Goal: Communication & Community: Connect with others

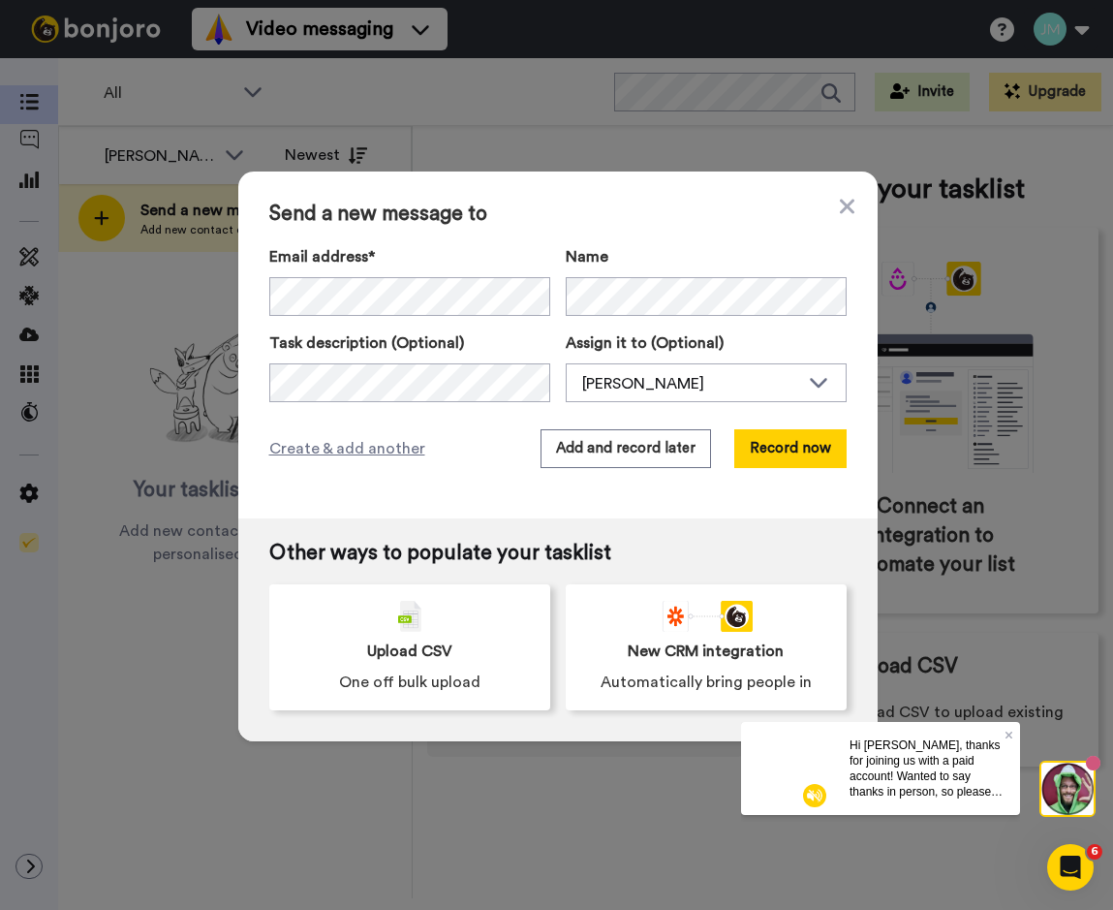
click at [478, 226] on div "Send a new message to Email address* No search result for ‘ [EMAIL_ADDRESS][DOM…" at bounding box center [557, 344] width 639 height 347
click at [587, 443] on button "Add and record later" at bounding box center [626, 448] width 171 height 39
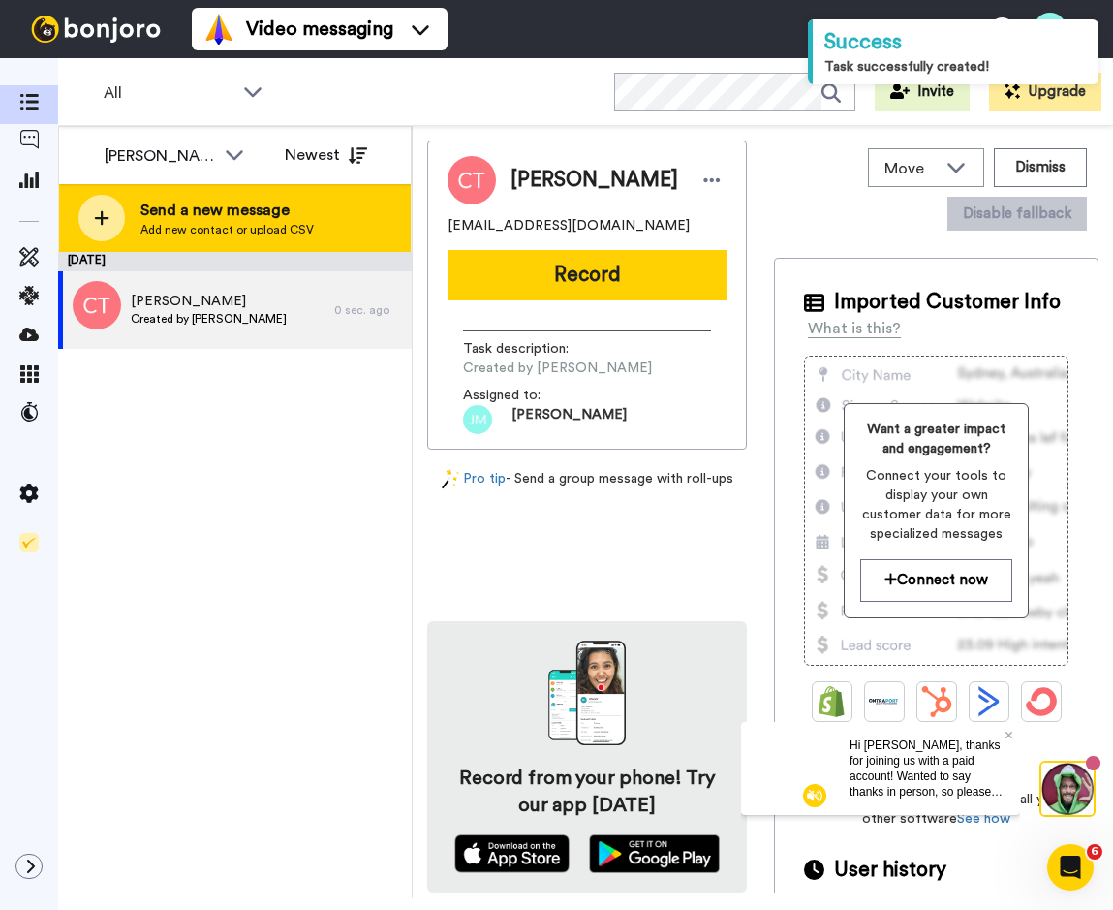
click at [208, 214] on span "Send a new message" at bounding box center [226, 210] width 173 height 23
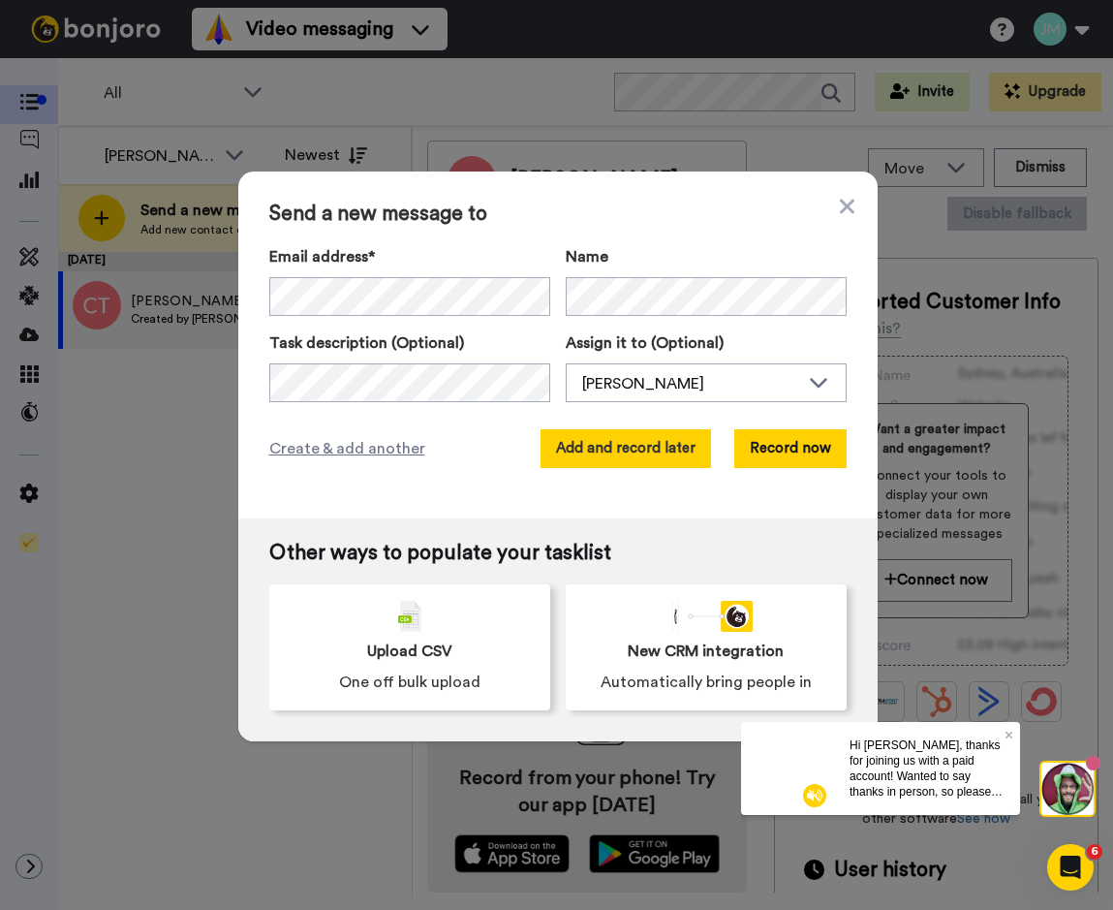
click at [613, 442] on button "Add and record later" at bounding box center [626, 448] width 171 height 39
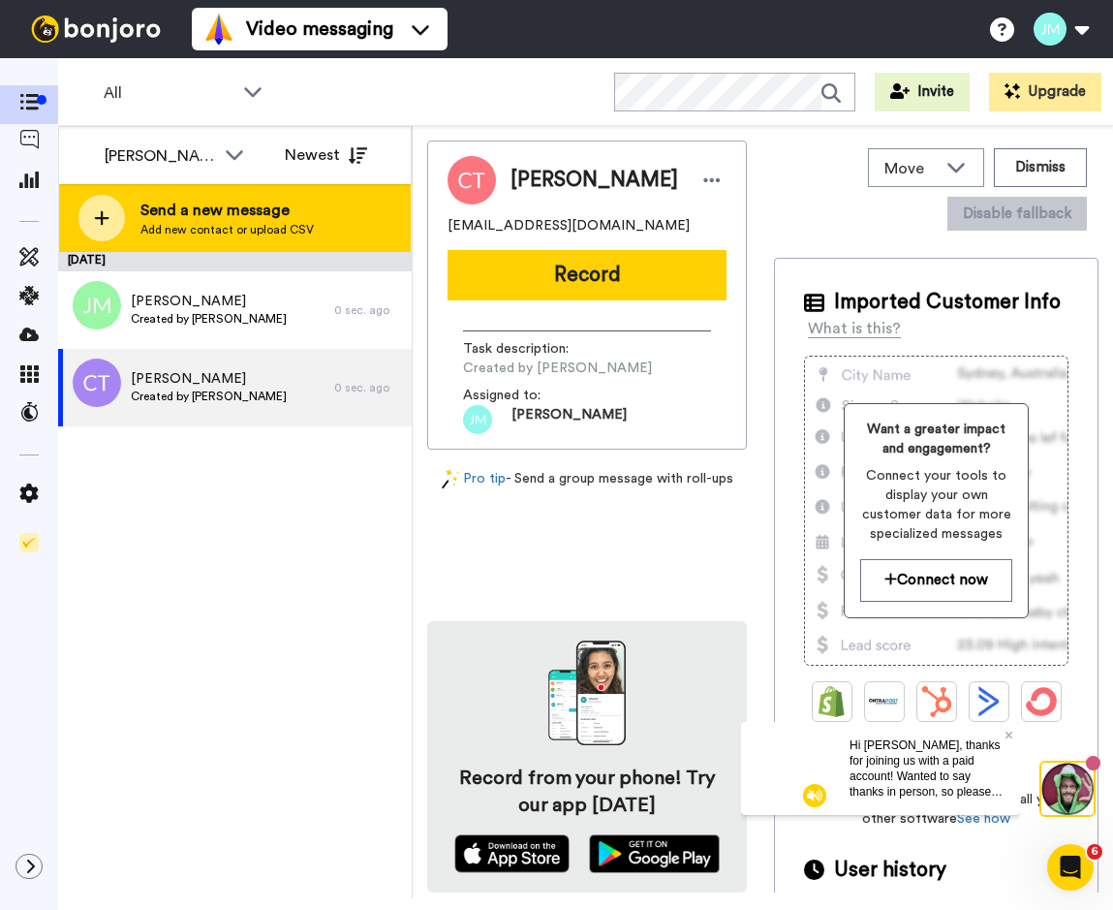
click at [173, 213] on span "Send a new message" at bounding box center [226, 210] width 173 height 23
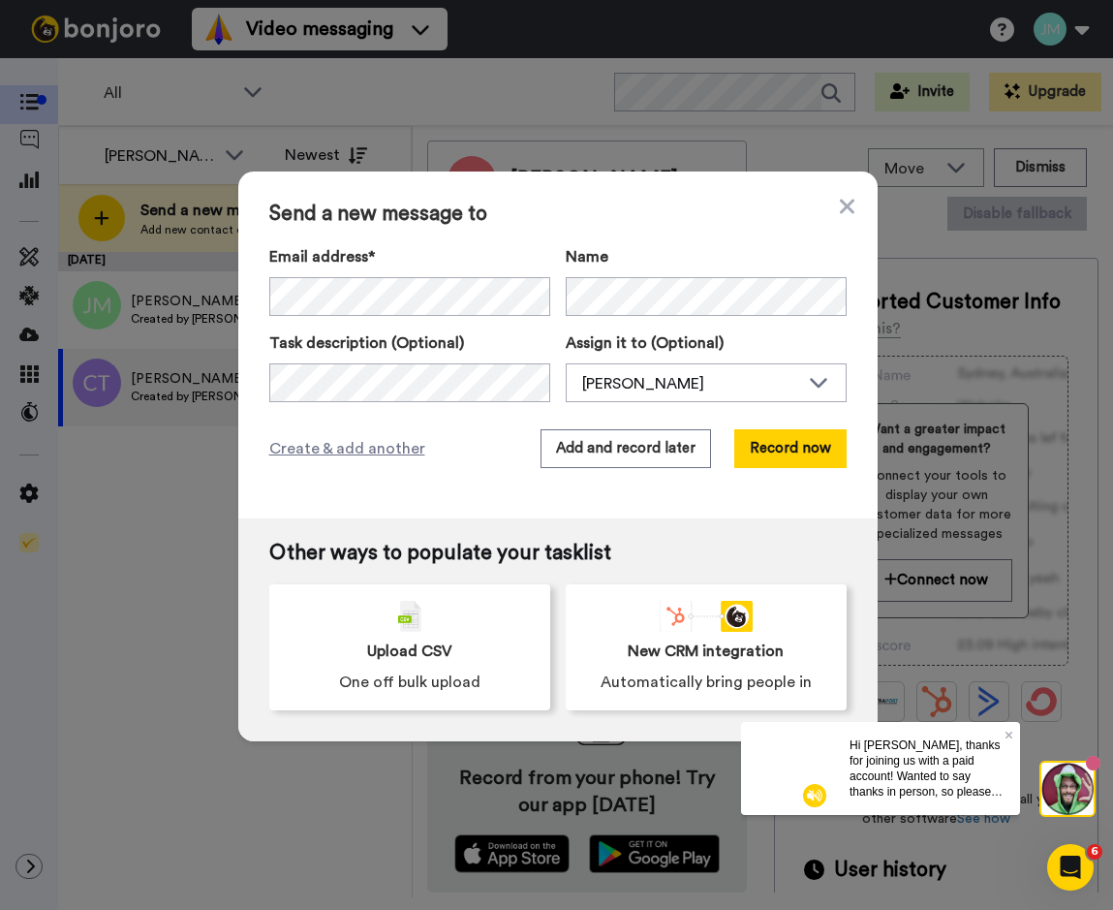
click at [421, 415] on div "Send a new message to Email address* No search result for ‘ [EMAIL_ADDRESS][DOM…" at bounding box center [557, 344] width 639 height 347
click at [627, 453] on button "Add and record later" at bounding box center [626, 448] width 171 height 39
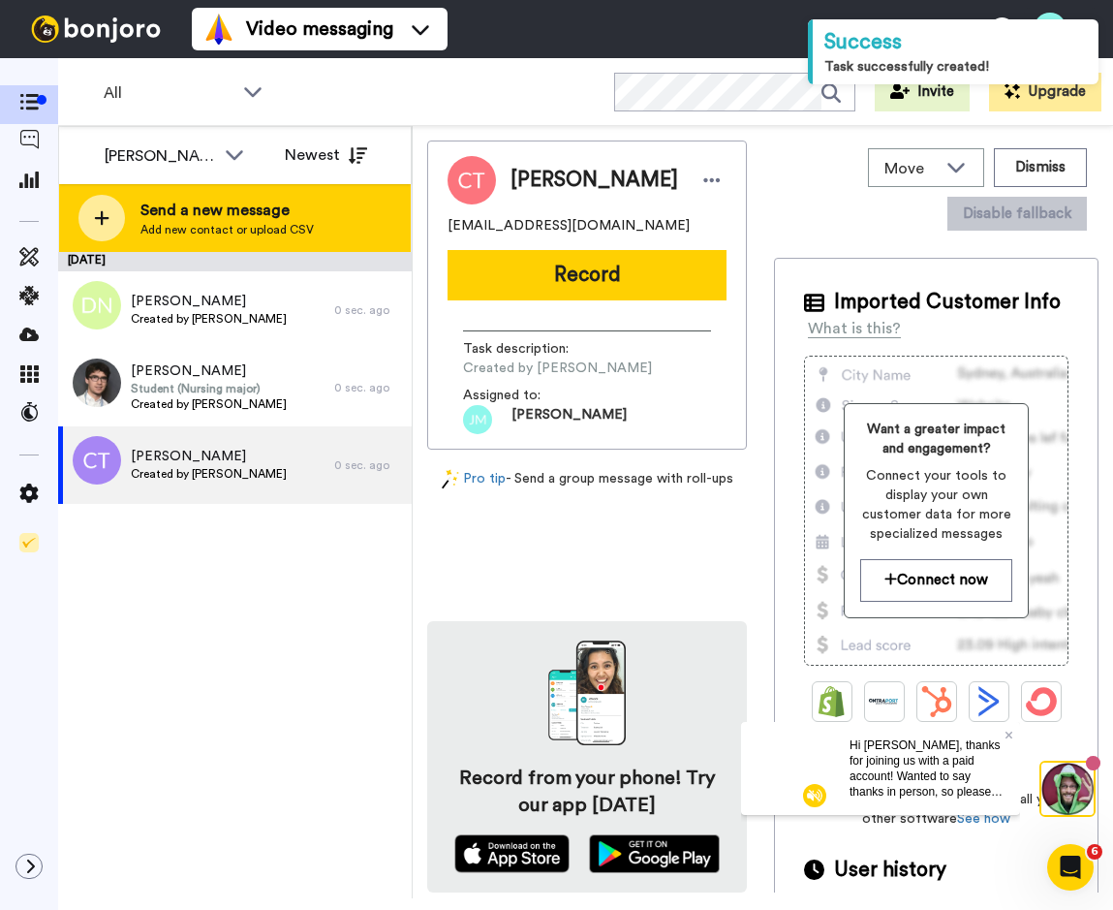
click at [308, 223] on span "Add new contact or upload CSV" at bounding box center [226, 230] width 173 height 16
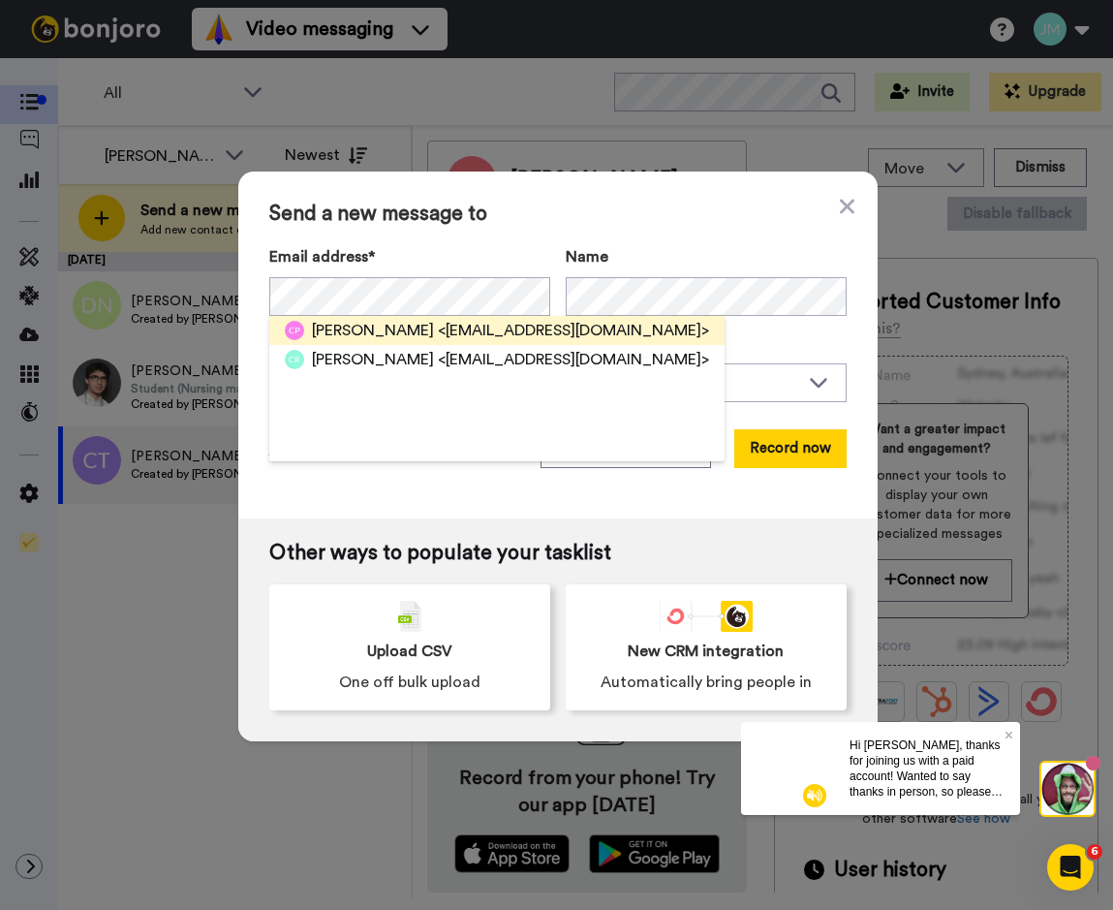
click at [382, 321] on span "[PERSON_NAME]" at bounding box center [373, 330] width 122 height 23
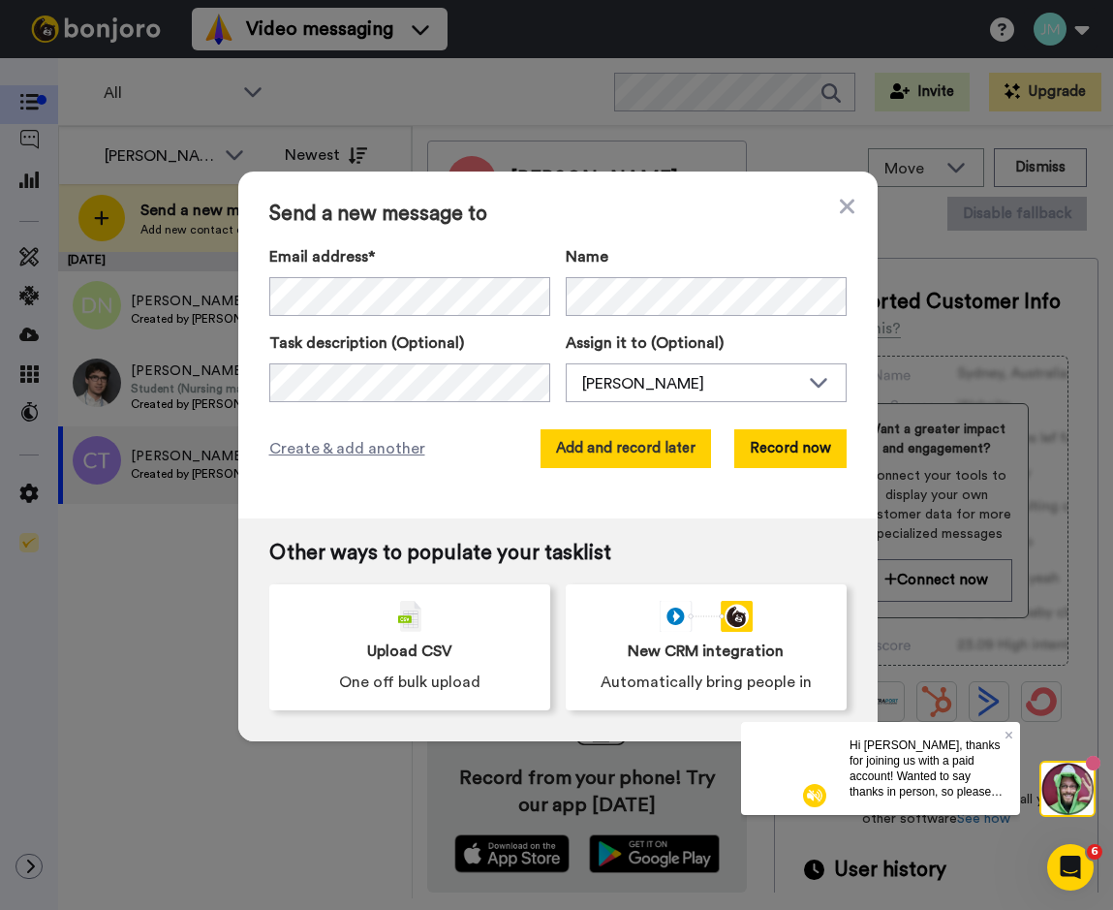
click at [675, 452] on button "Add and record later" at bounding box center [626, 448] width 171 height 39
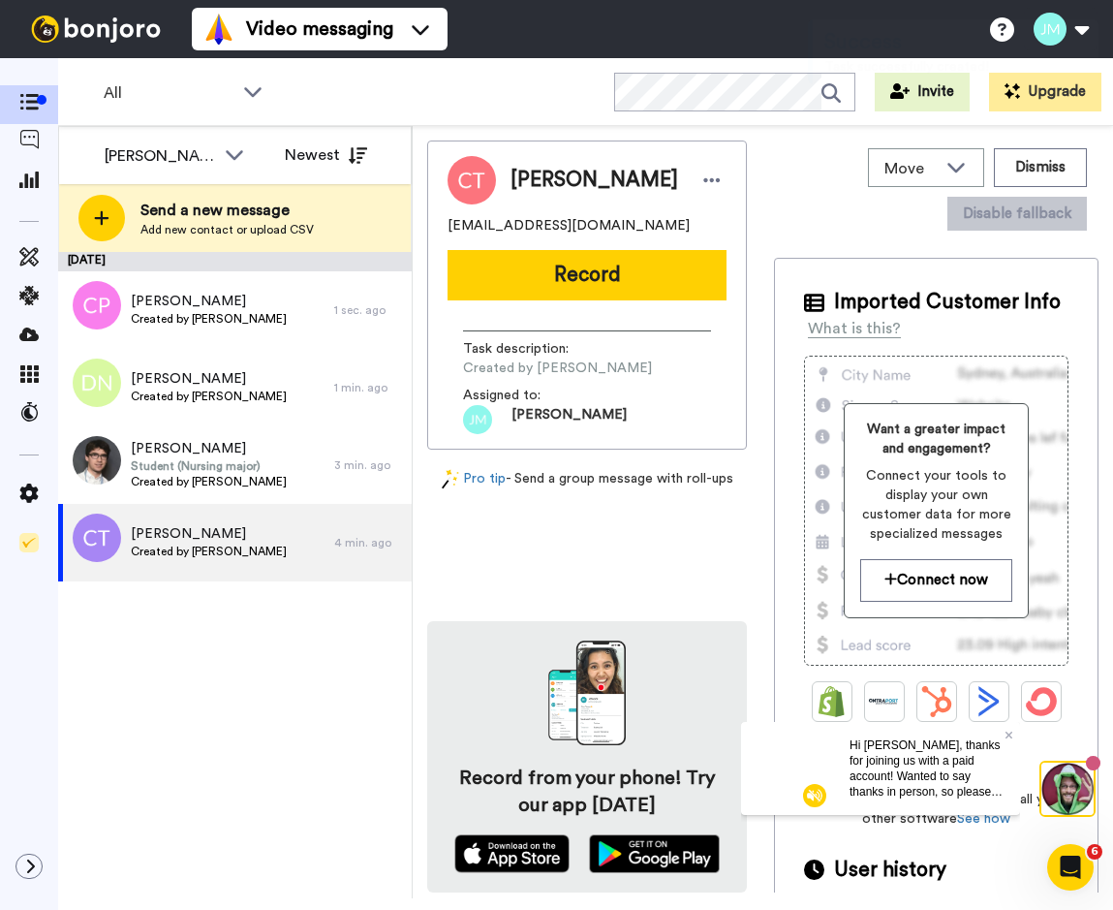
click at [333, 723] on div "[DATE] [PERSON_NAME] Created by [PERSON_NAME] 1 sec. ago [PERSON_NAME] Created …" at bounding box center [235, 575] width 354 height 646
click at [319, 796] on div "[DATE] [PERSON_NAME] Created by [PERSON_NAME] 1 sec. ago [PERSON_NAME] Created …" at bounding box center [235, 575] width 354 height 646
click at [142, 688] on div "[DATE] [PERSON_NAME] Created by [PERSON_NAME] 1 sec. ago [PERSON_NAME] Created …" at bounding box center [235, 575] width 354 height 646
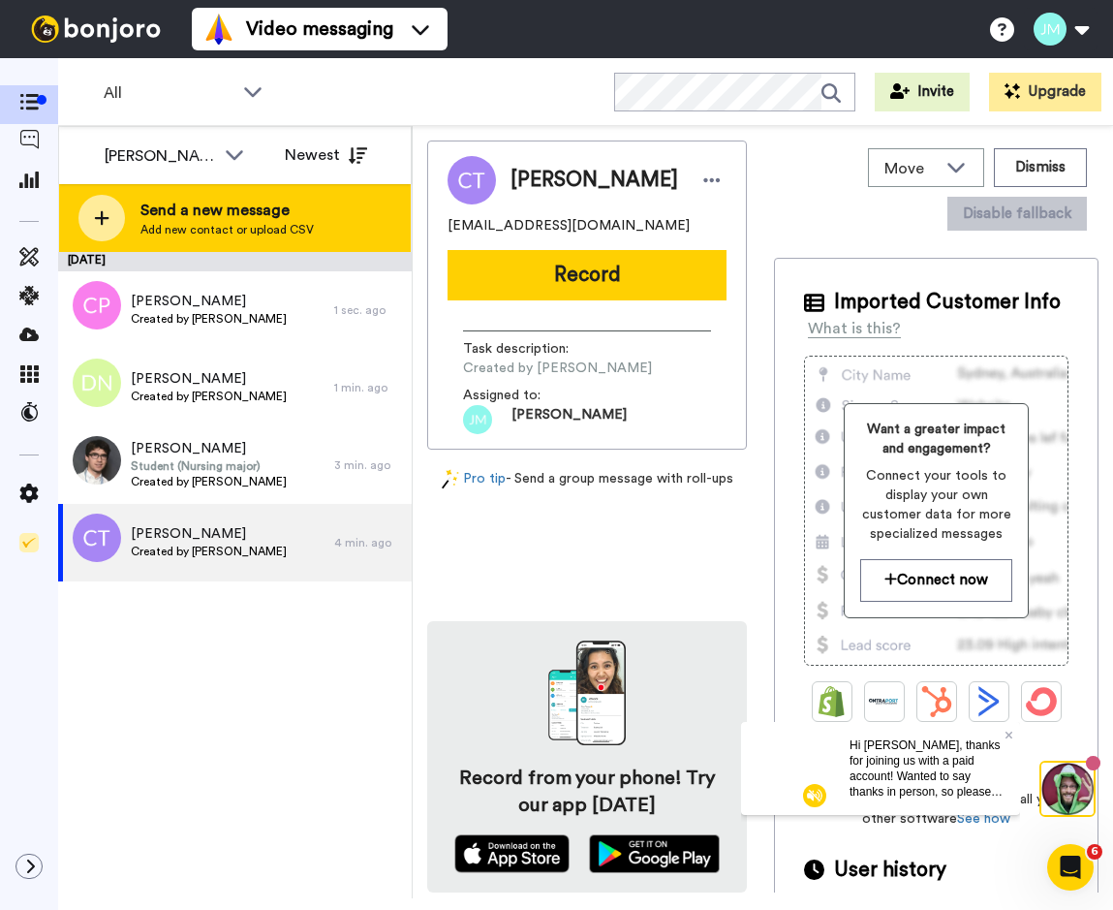
click at [210, 230] on span "Add new contact or upload CSV" at bounding box center [226, 230] width 173 height 16
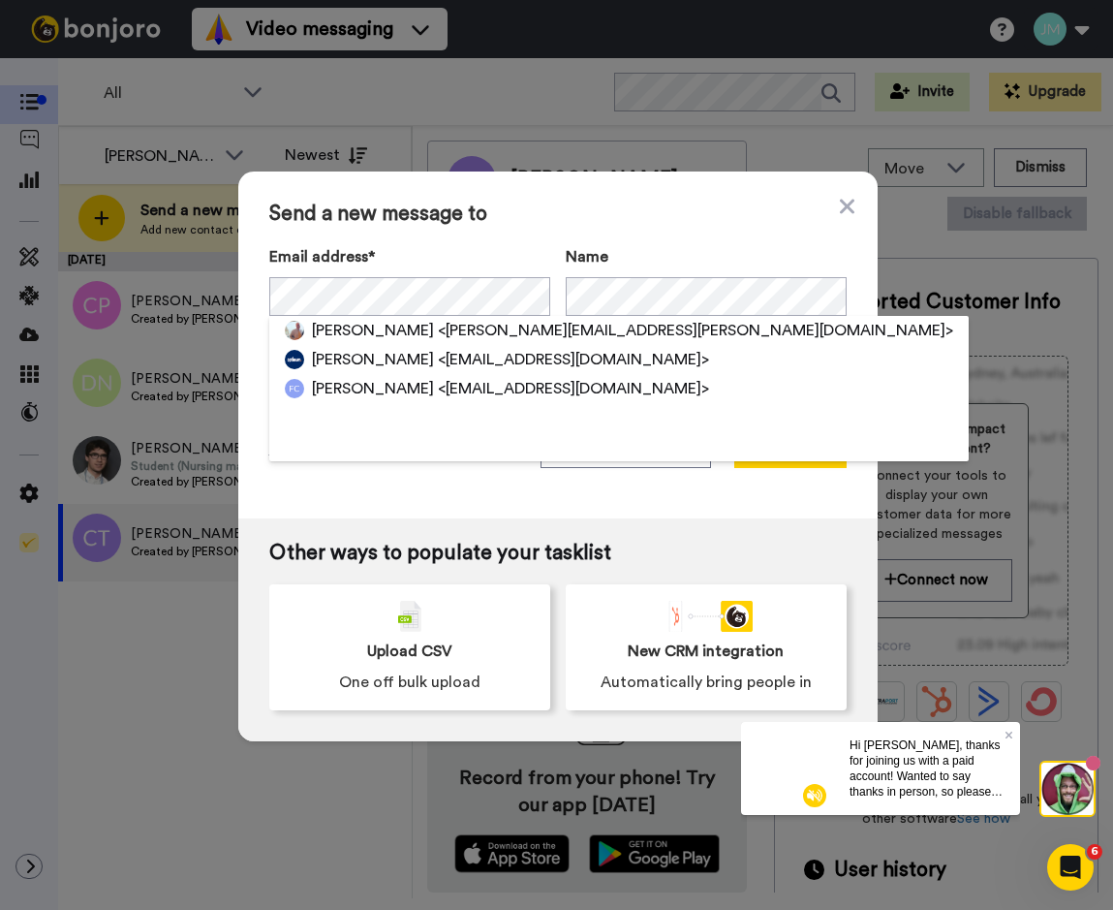
click at [146, 810] on div "Send a new message to Email address* [PERSON_NAME] <[PERSON_NAME][EMAIL_ADDRESS…" at bounding box center [556, 455] width 1113 height 910
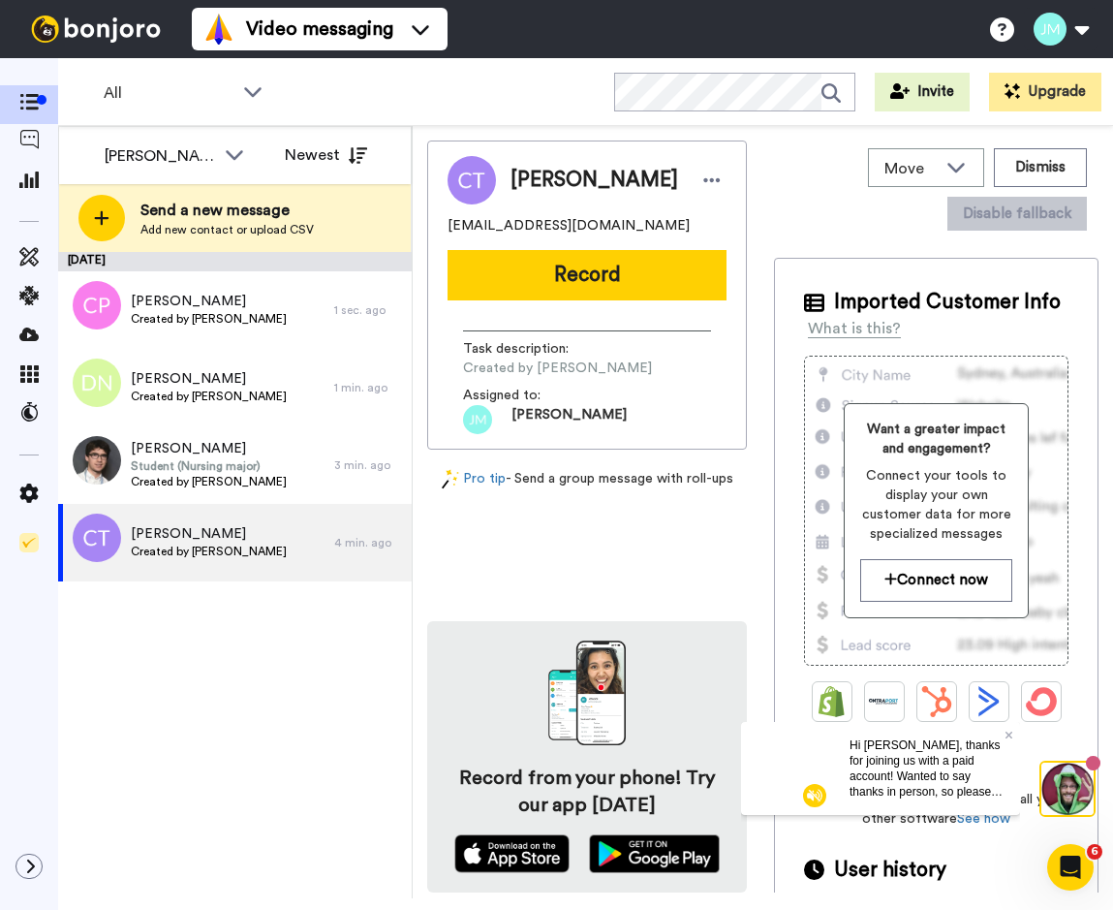
click at [104, 721] on div "[DATE] [PERSON_NAME] Created by [PERSON_NAME] 1 sec. ago [PERSON_NAME] Created …" at bounding box center [235, 575] width 354 height 646
click at [196, 748] on div "[DATE] [PERSON_NAME] Created by [PERSON_NAME] 4 min. ago [PERSON_NAME] Created …" at bounding box center [235, 575] width 354 height 646
click at [164, 692] on div "[DATE] [PERSON_NAME] Created by [PERSON_NAME] 14 min. ago [PERSON_NAME] Created…" at bounding box center [235, 575] width 354 height 646
click at [182, 695] on div "[DATE] [PERSON_NAME] Created by [PERSON_NAME] 21 min. ago [PERSON_NAME] Created…" at bounding box center [235, 575] width 354 height 646
click at [23, 657] on div at bounding box center [29, 459] width 58 height 749
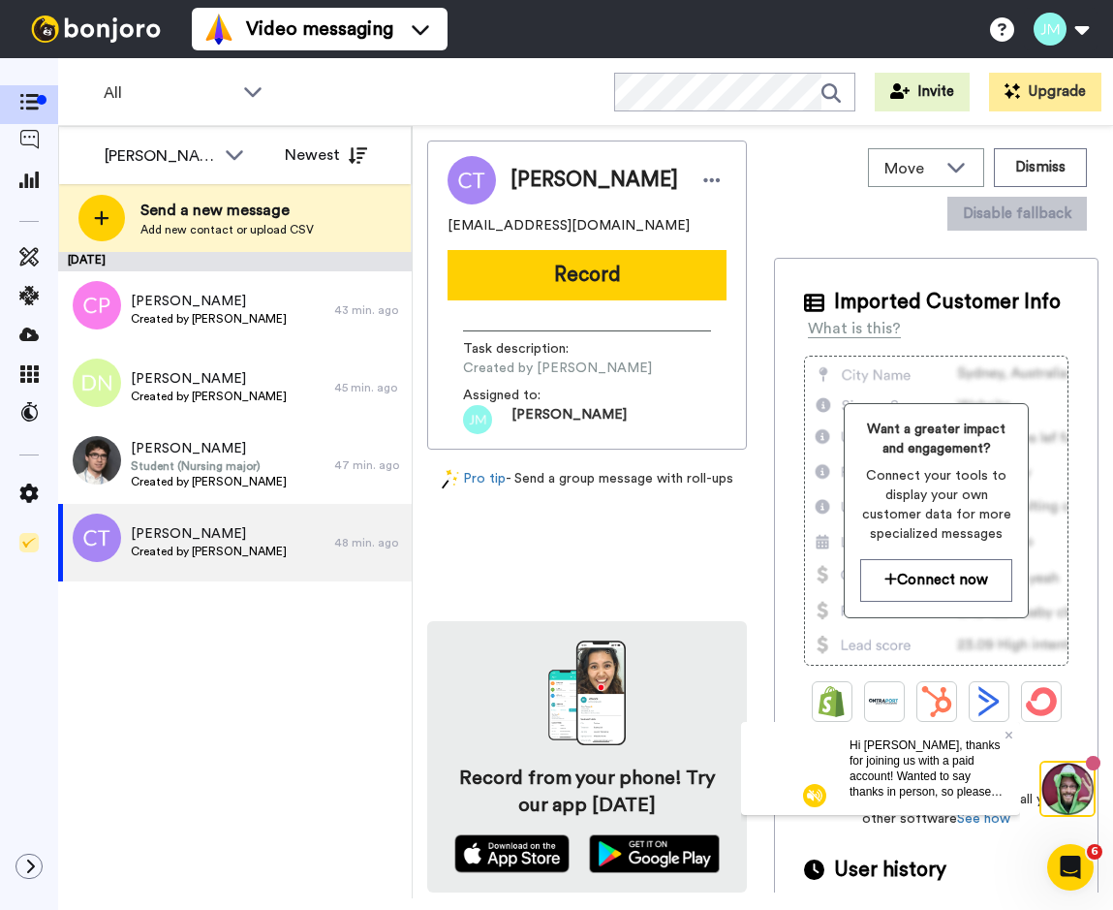
click at [169, 691] on div "[DATE] [PERSON_NAME] Created by [PERSON_NAME] 43 min. ago [PERSON_NAME] Created…" at bounding box center [235, 575] width 354 height 646
